Goal: Task Accomplishment & Management: Manage account settings

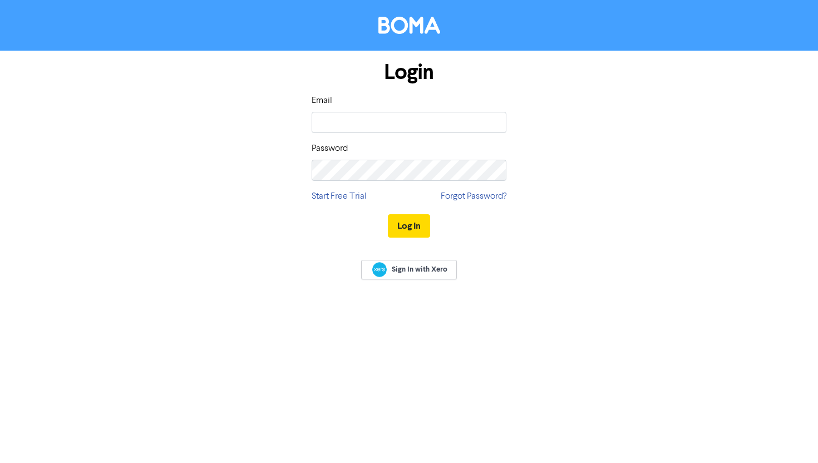
type input "[PERSON_NAME][EMAIL_ADDRESS][DOMAIN_NAME]"
click at [388, 214] on button "Log In" at bounding box center [409, 225] width 42 height 23
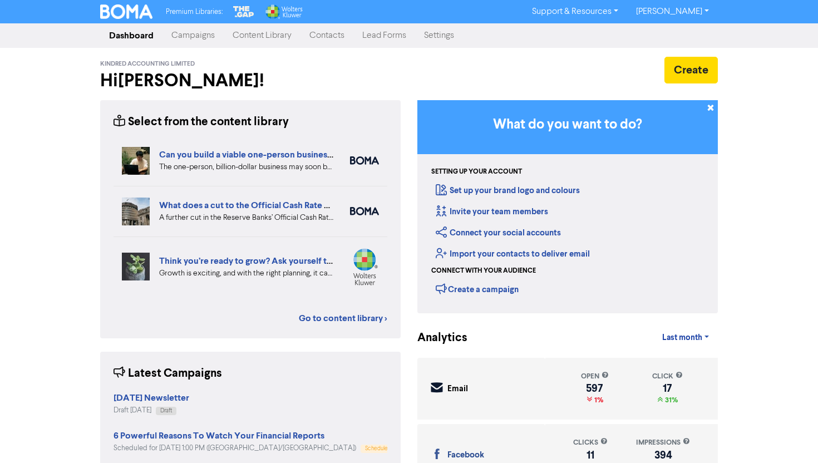
click at [210, 40] on link "Campaigns" at bounding box center [193, 35] width 61 height 22
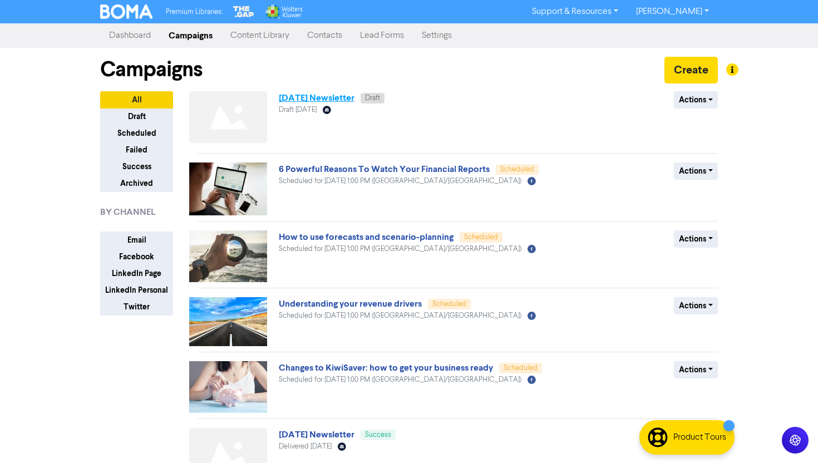
click at [346, 96] on link "[DATE] Newsletter" at bounding box center [317, 97] width 76 height 11
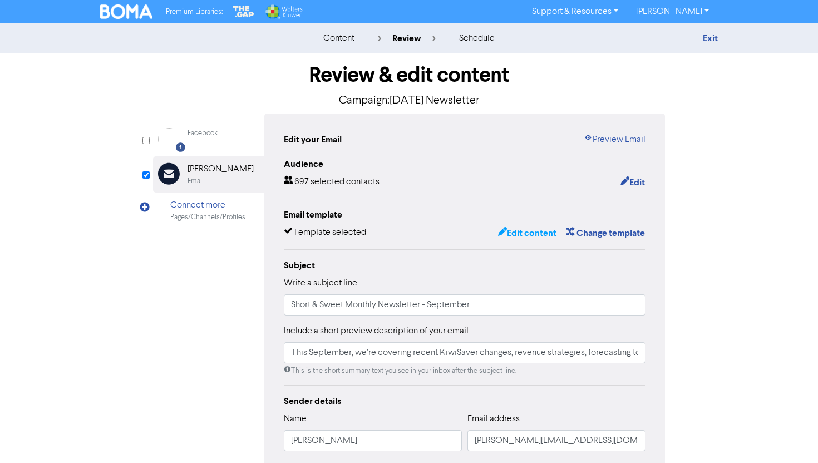
click at [527, 232] on button "Edit content" at bounding box center [528, 233] width 60 height 14
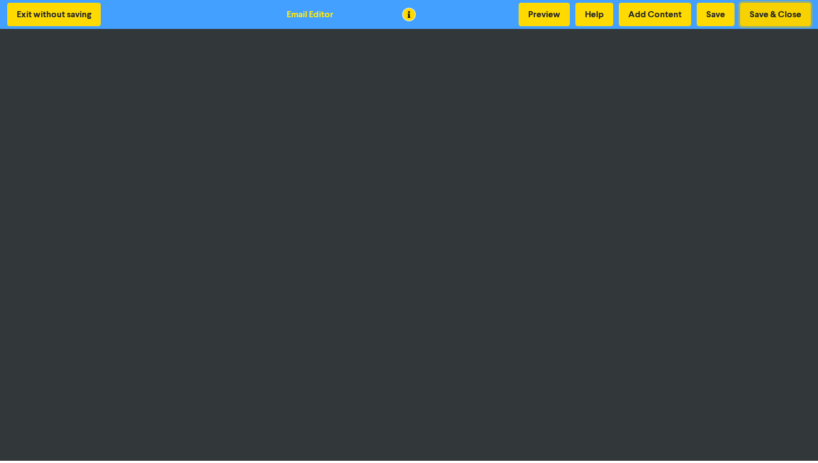
click at [769, 10] on button "Save & Close" at bounding box center [775, 14] width 71 height 23
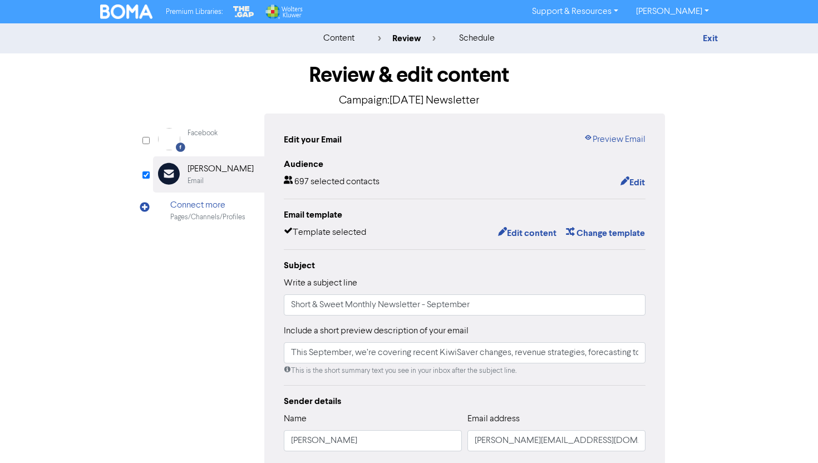
click at [604, 133] on div "Edit your Email Preview Email Audience 697 selected contacts Edit Email templat…" at bounding box center [464, 350] width 401 height 473
click at [604, 134] on link "Preview Email" at bounding box center [615, 139] width 62 height 13
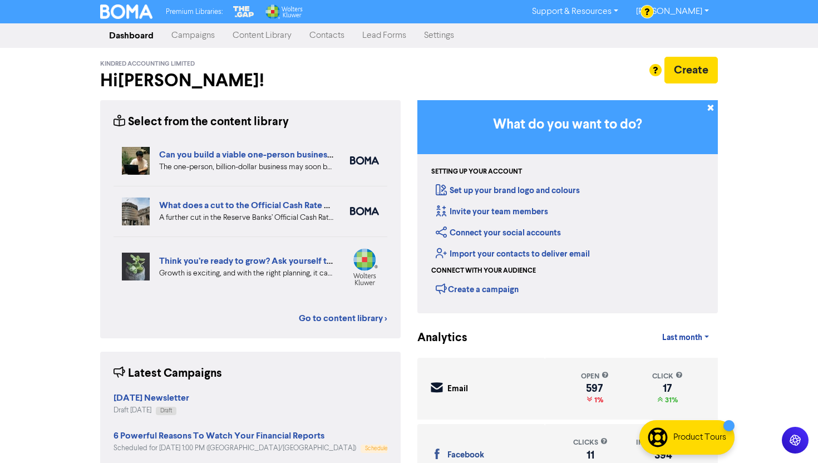
click at [257, 41] on link "Content Library" at bounding box center [262, 35] width 77 height 22
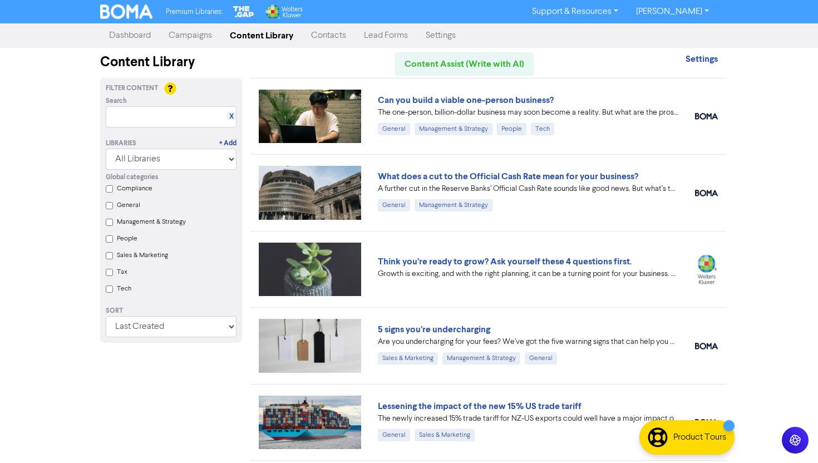
click at [190, 133] on div "Libraries + Add All Libraries BOMA Other Partners The Gap Wolters Kluwer CCH Pr…" at bounding box center [171, 148] width 148 height 42
click at [190, 127] on input "text" at bounding box center [171, 116] width 131 height 21
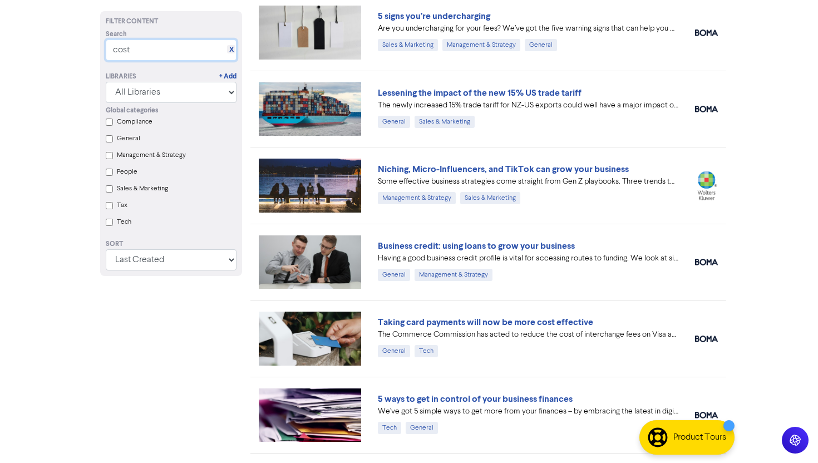
scroll to position [174, 0]
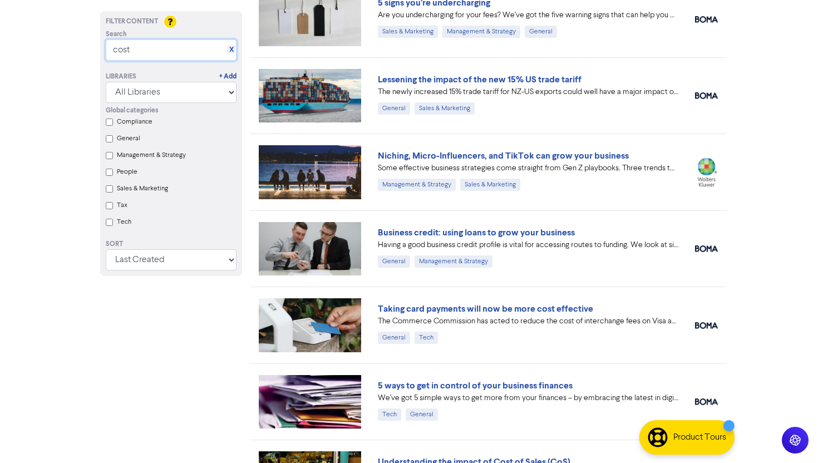
click at [185, 56] on input "cost" at bounding box center [171, 50] width 131 height 21
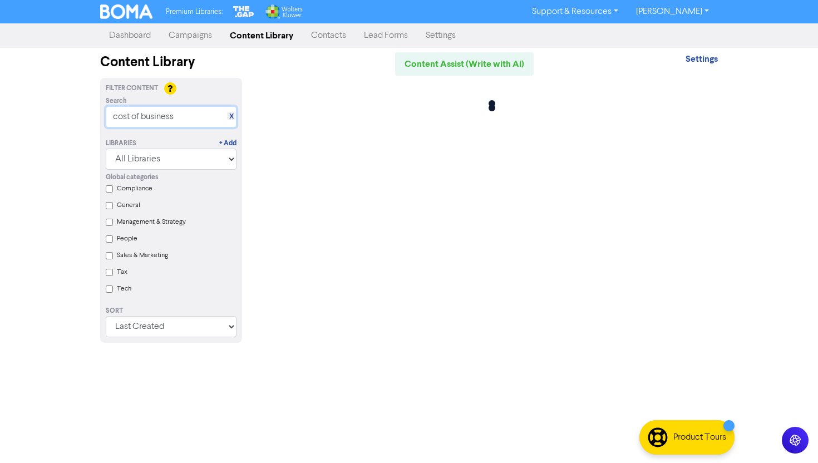
scroll to position [0, 0]
type input "cost of business"
click at [231, 119] on link "X" at bounding box center [231, 116] width 4 height 8
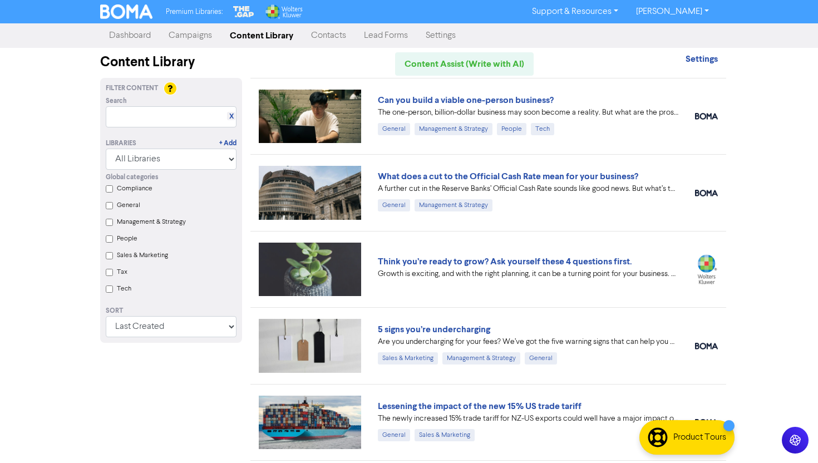
click at [799, 156] on div "Premium Libraries: Support & Resources Video Tutorials FAQ & Guides Marketing E…" at bounding box center [409, 231] width 818 height 463
